Goal: Complete application form

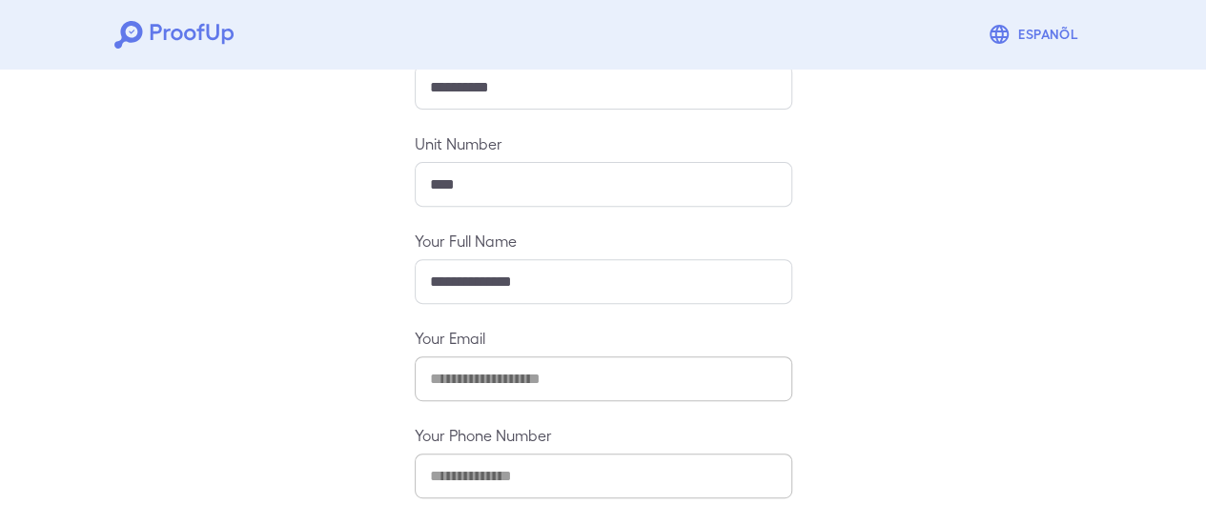
scroll to position [338, 0]
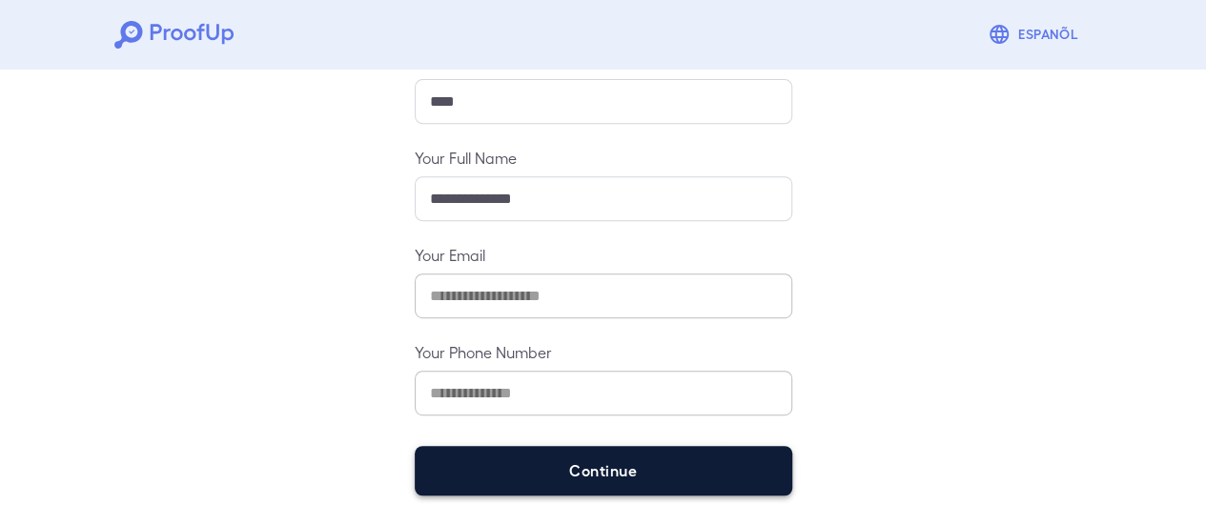
click at [559, 466] on button "Continue" at bounding box center [604, 471] width 378 height 50
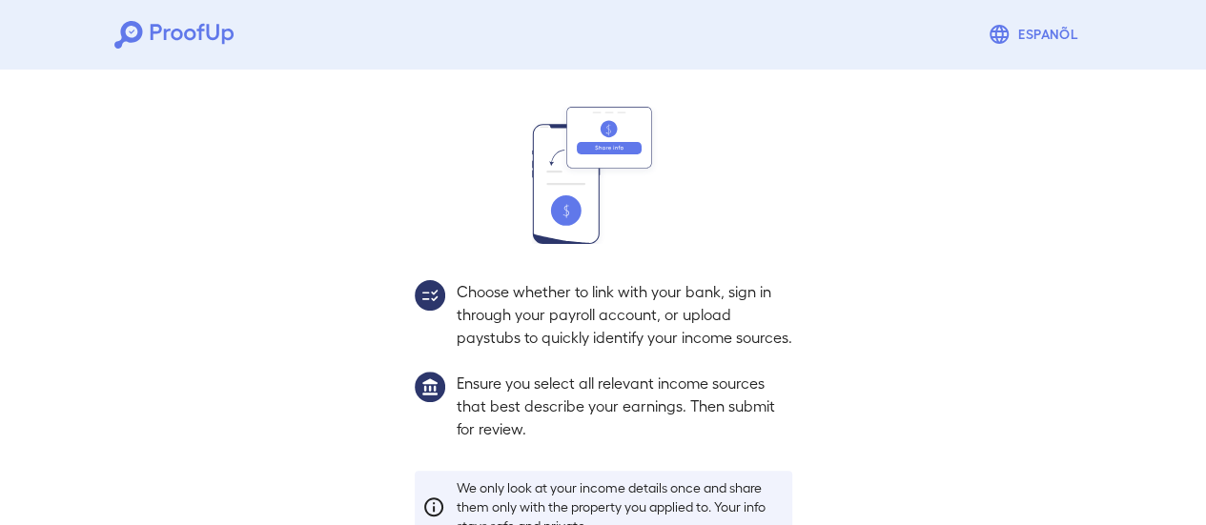
scroll to position [311, 0]
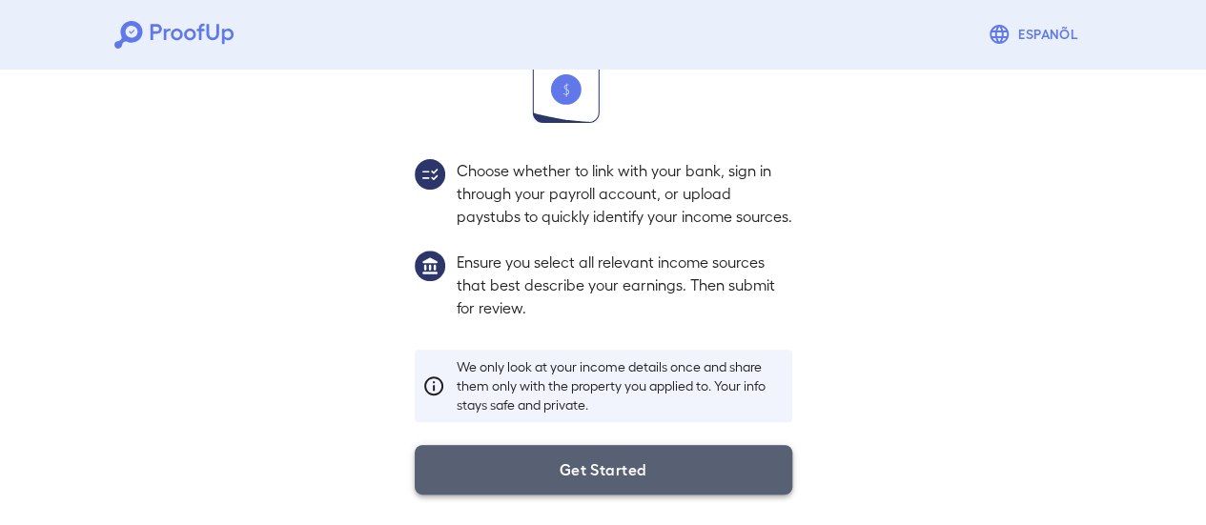
click at [601, 472] on button "Get Started" at bounding box center [604, 470] width 378 height 50
